Goal: Task Accomplishment & Management: Use online tool/utility

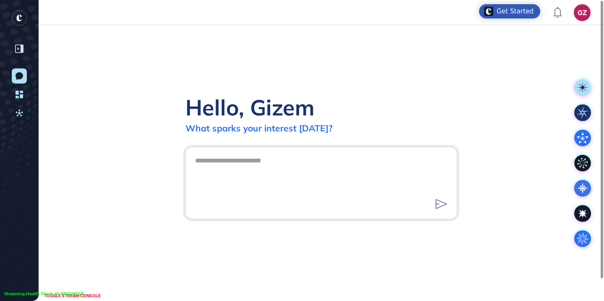
scroll to position [0, 0]
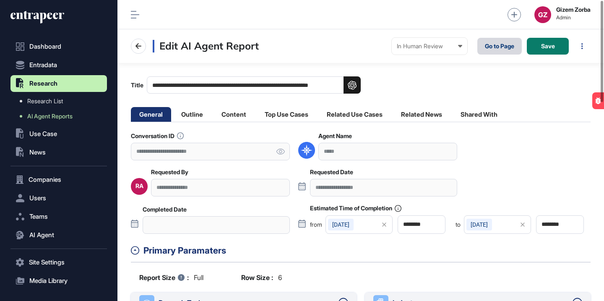
click at [482, 48] on link "Go to Page" at bounding box center [499, 46] width 44 height 17
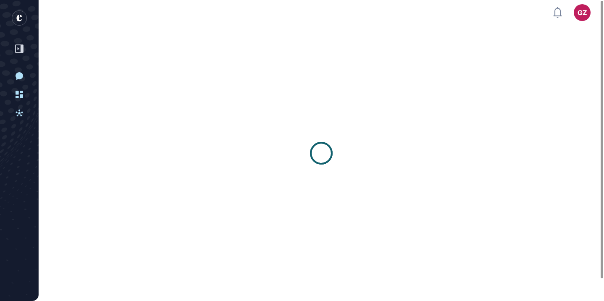
scroll to position [0, 0]
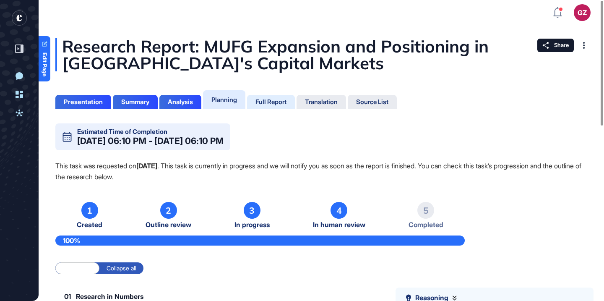
click at [275, 105] on div "Full Report" at bounding box center [271, 102] width 31 height 8
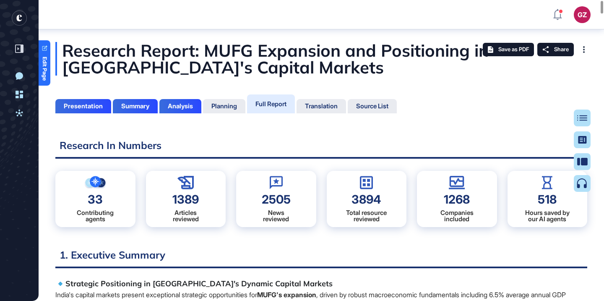
scroll to position [554, 0]
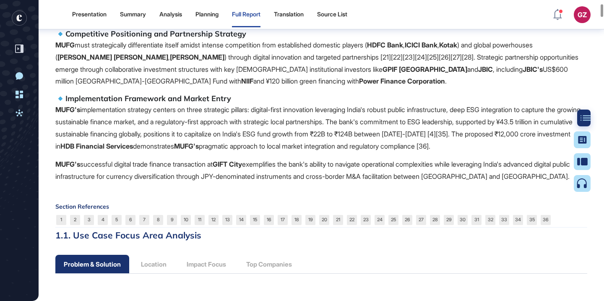
click at [579, 121] on div at bounding box center [585, 118] width 17 height 17
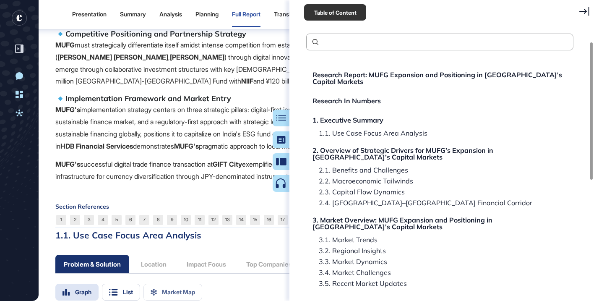
scroll to position [227, 0]
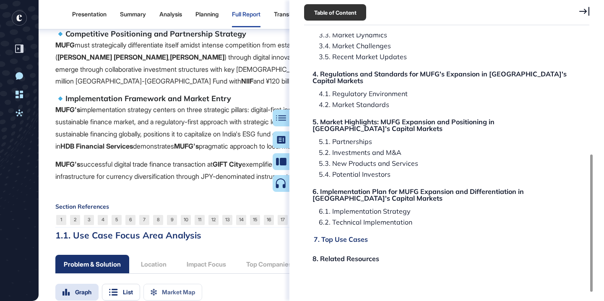
click at [350, 236] on div "7. Top Use Cases" at bounding box center [341, 239] width 54 height 7
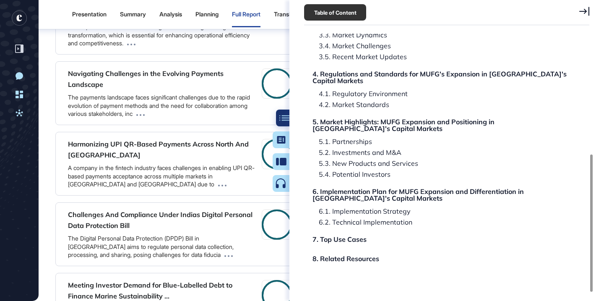
scroll to position [45032, 0]
click at [279, 120] on div at bounding box center [284, 118] width 17 height 17
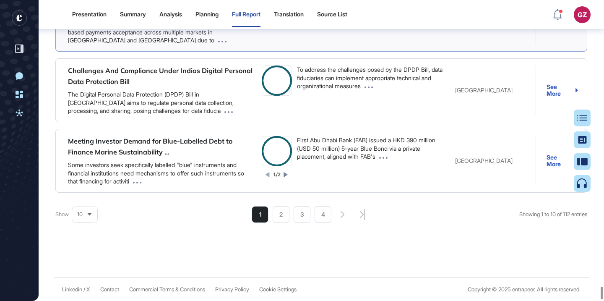
scroll to position [46008, 0]
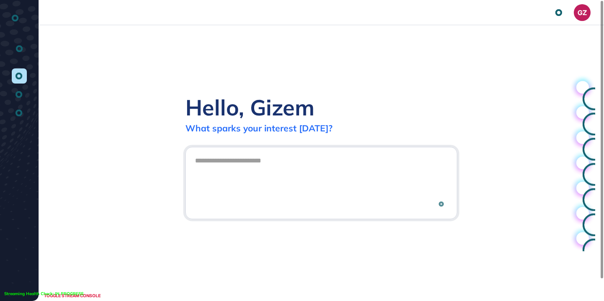
scroll to position [0, 0]
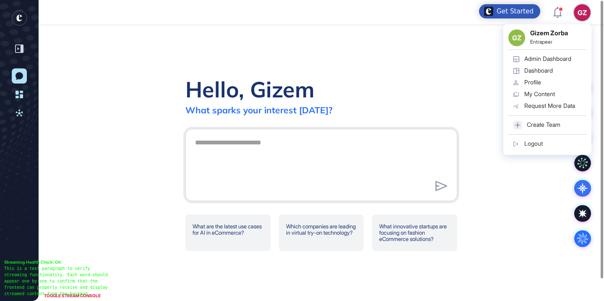
click at [545, 144] on link "Logout" at bounding box center [547, 144] width 78 height 12
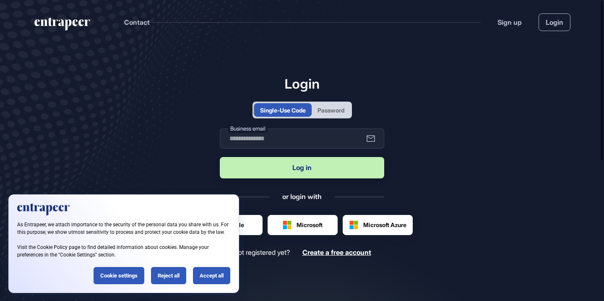
type input "**********"
click at [316, 163] on button "Log in" at bounding box center [302, 167] width 164 height 21
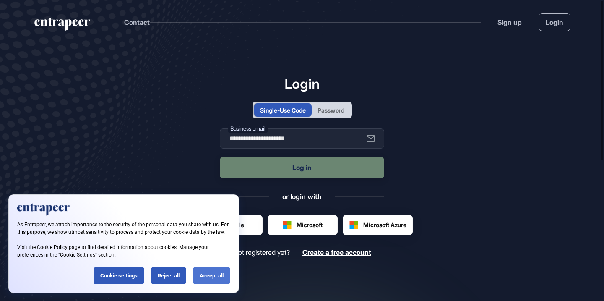
click at [211, 271] on div "Accept all" at bounding box center [211, 275] width 37 height 17
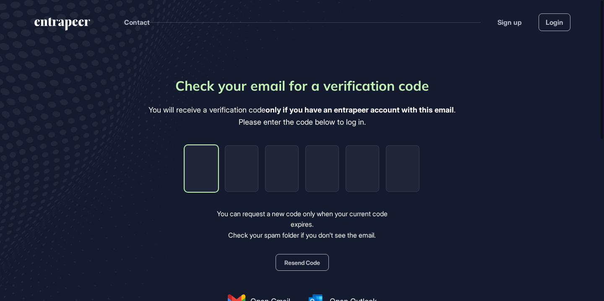
type input "*"
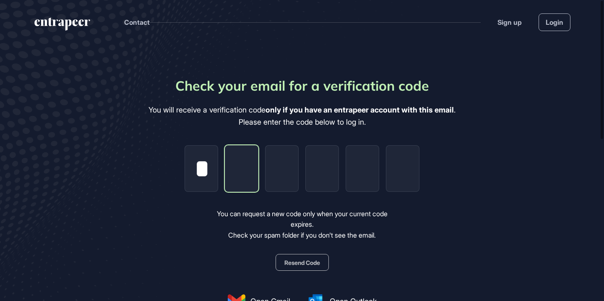
type input "*"
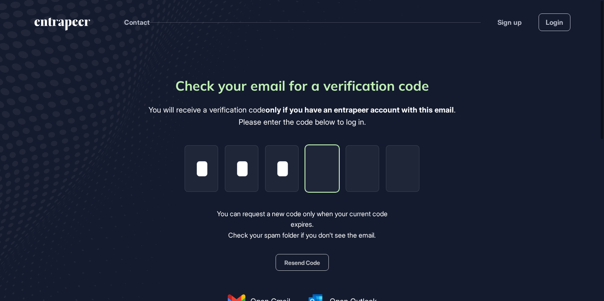
type input "*"
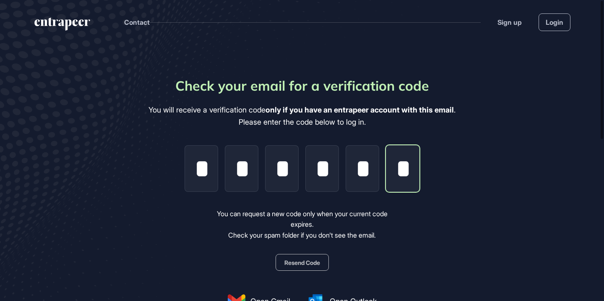
scroll to position [0, 1]
type input "*"
